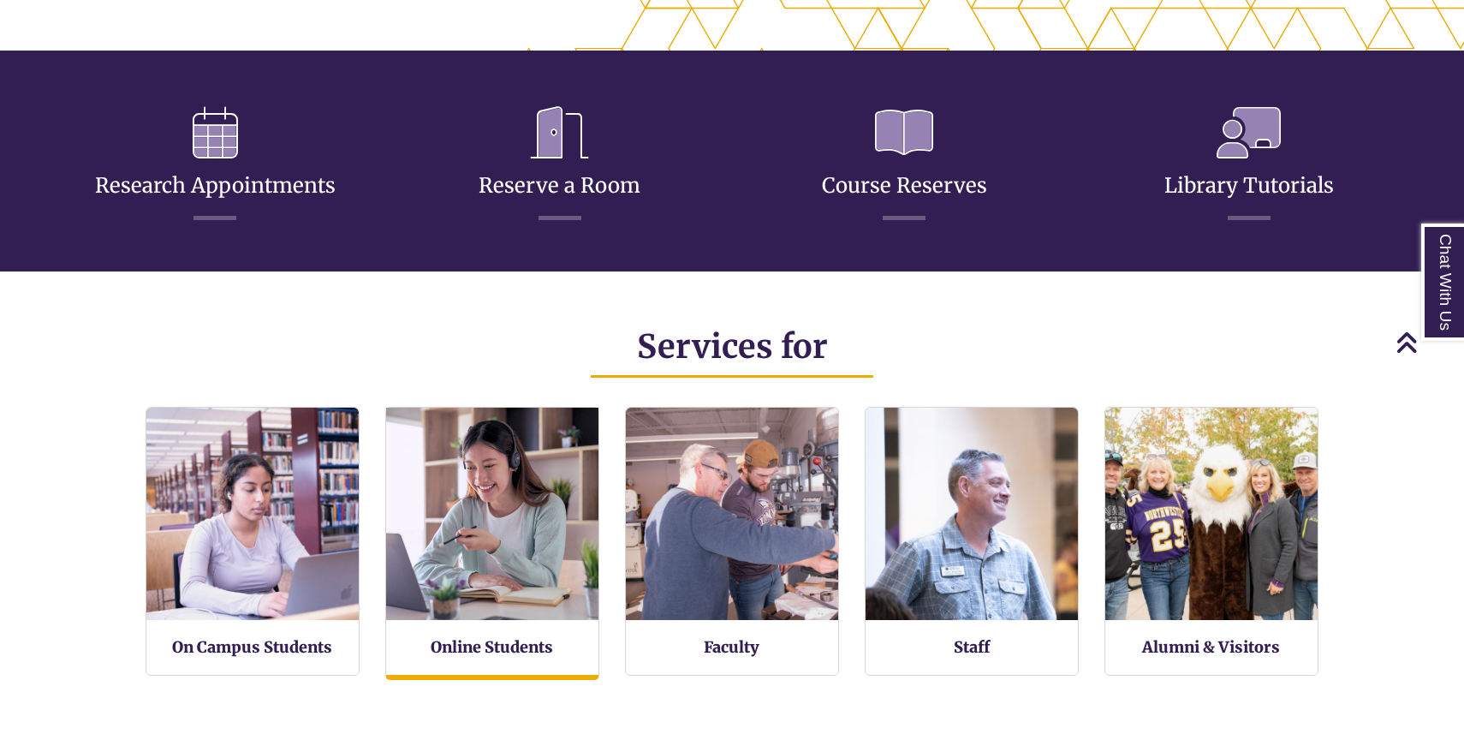
scroll to position [406, 1464]
click at [535, 595] on img at bounding box center [493, 513] width 234 height 234
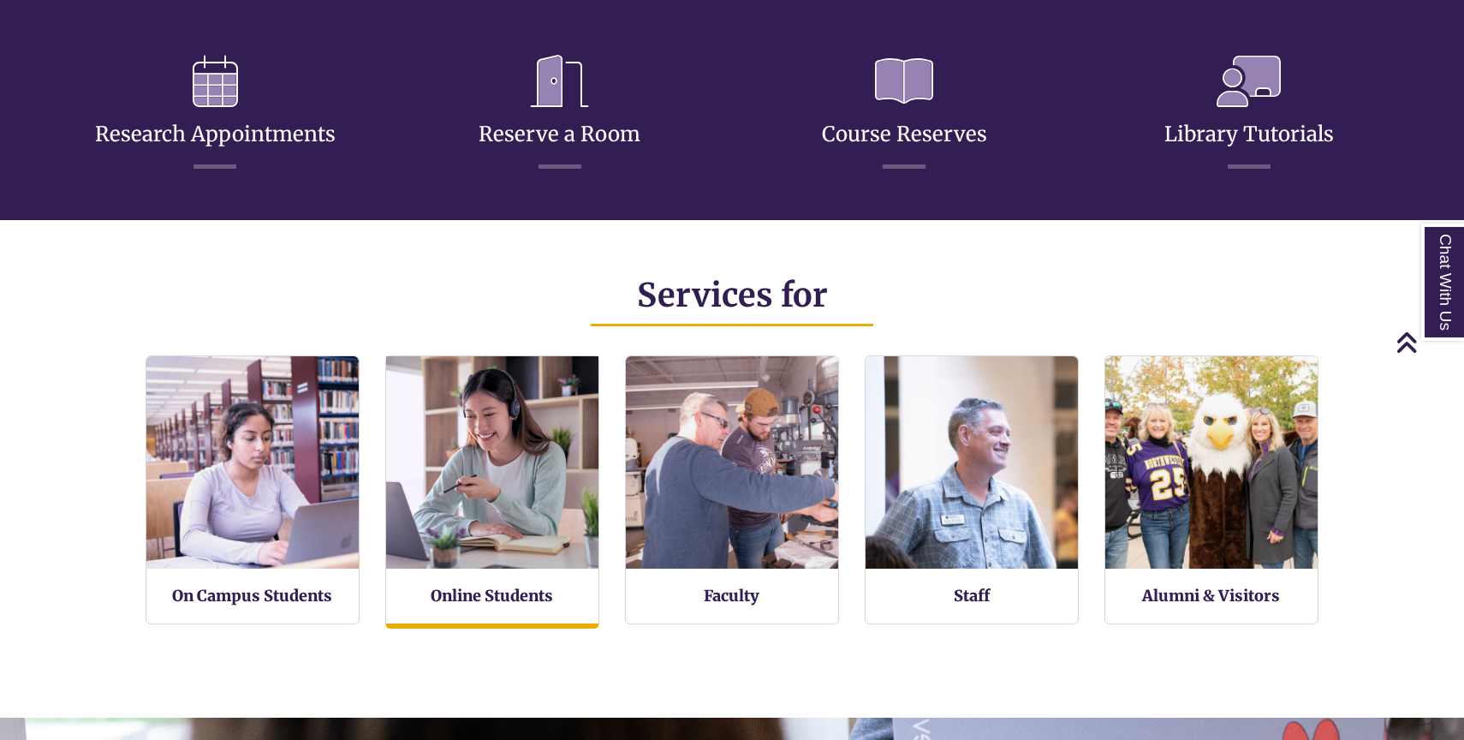
scroll to position [8, 9]
click at [526, 492] on img at bounding box center [493, 462] width 234 height 234
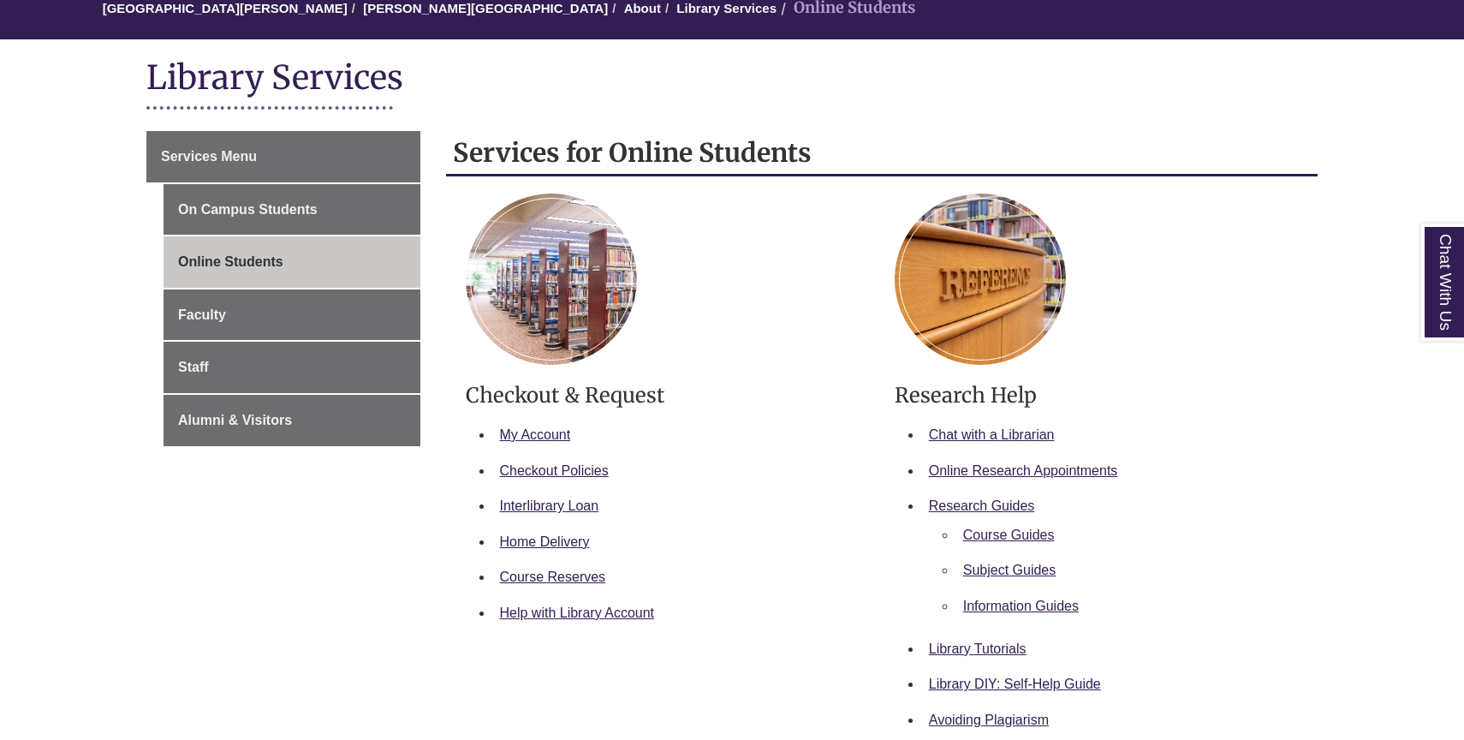
scroll to position [181, 0]
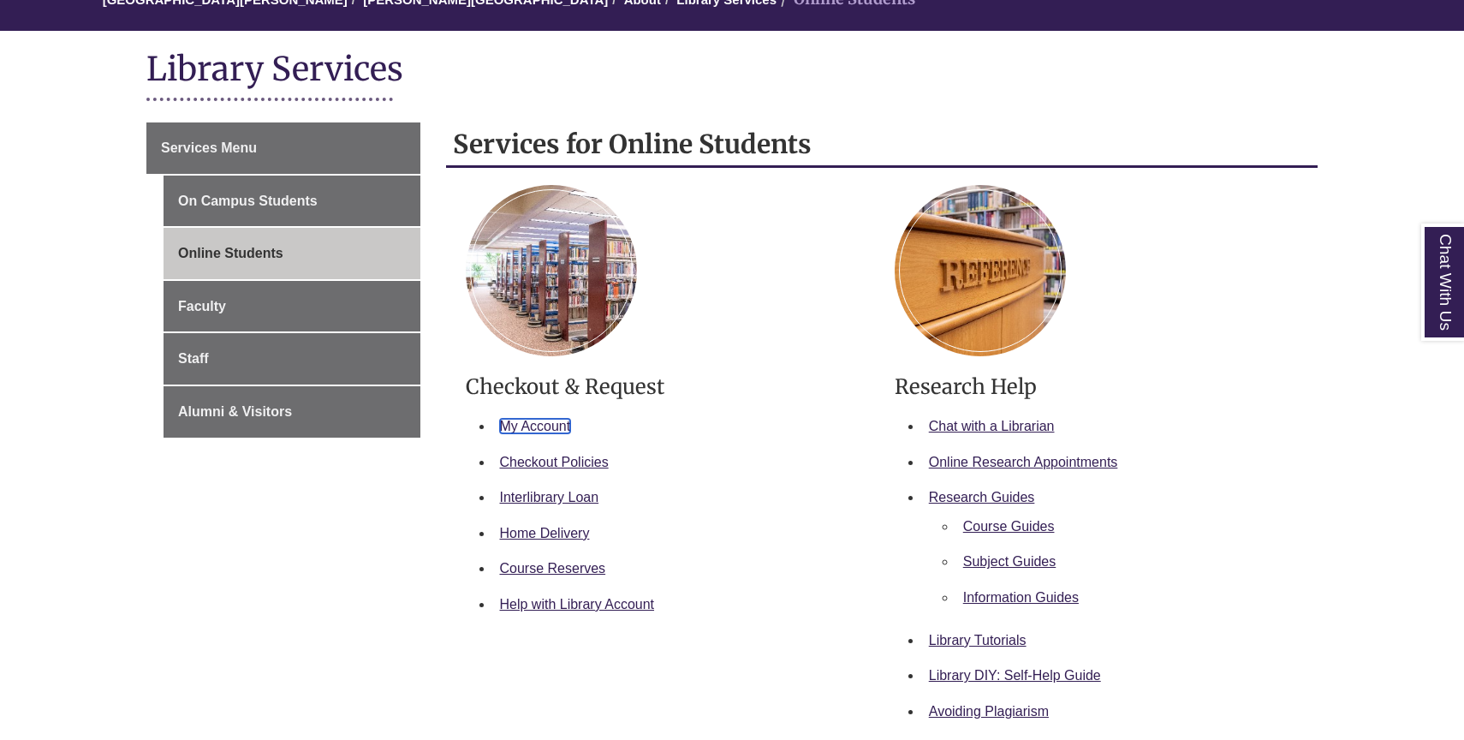
click at [553, 422] on link "My Account" at bounding box center [535, 426] width 71 height 15
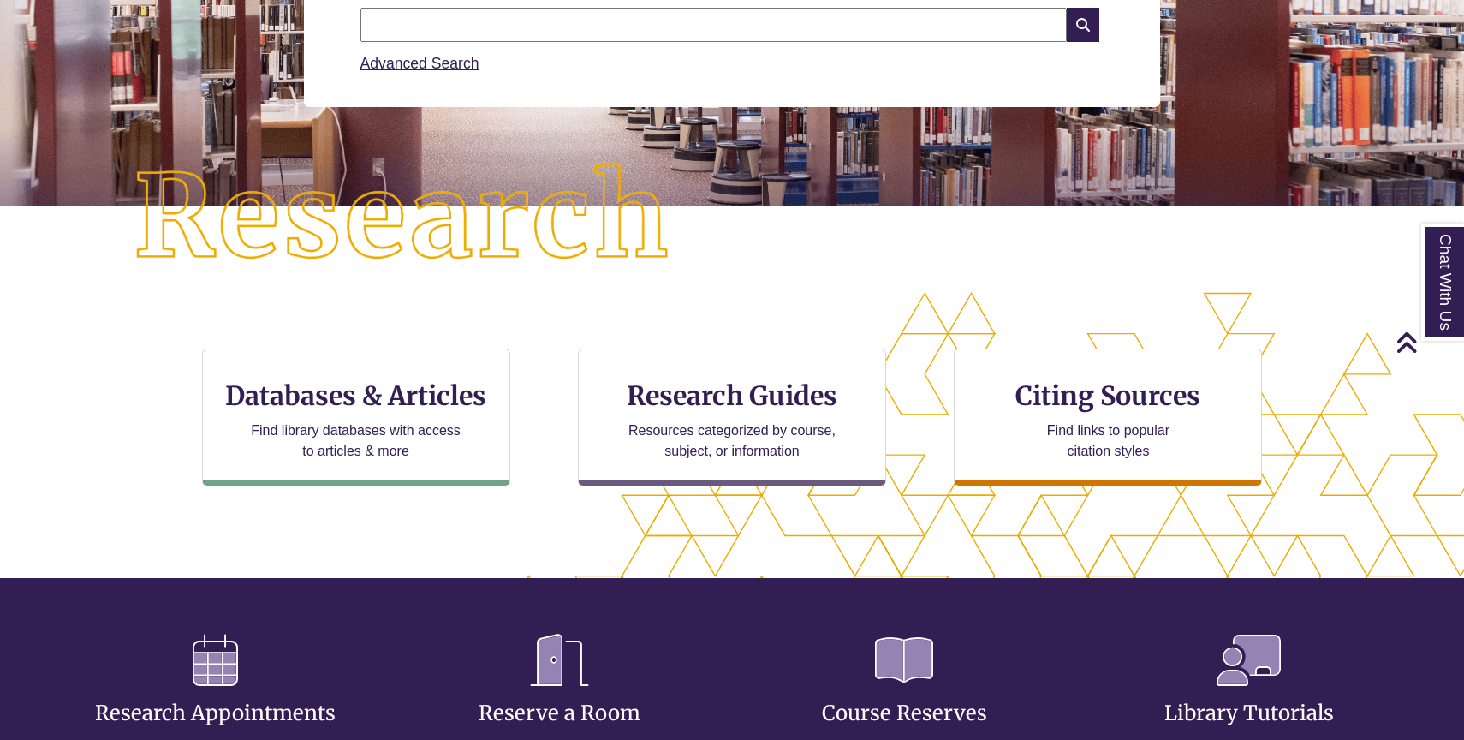
scroll to position [300, 0]
